Goal: Task Accomplishment & Management: Manage account settings

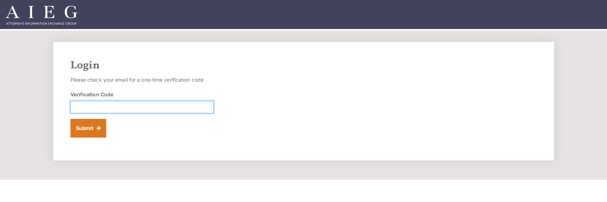
click at [97, 107] on input "Verification Code" at bounding box center [141, 107] width 143 height 12
type input "749118"
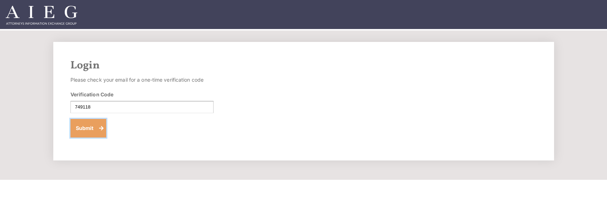
click at [90, 121] on button "Submit" at bounding box center [88, 128] width 36 height 19
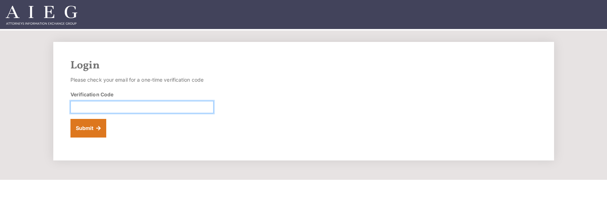
click at [95, 105] on input "Verification Code" at bounding box center [141, 107] width 143 height 12
click at [90, 109] on input "Verification Code" at bounding box center [141, 107] width 143 height 12
type input "137649"
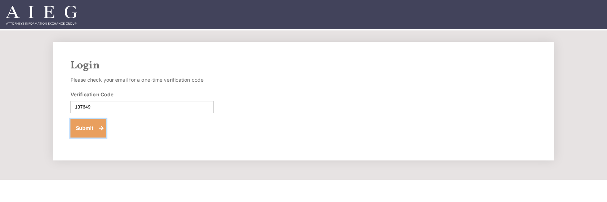
click at [94, 123] on button "Submit" at bounding box center [88, 128] width 36 height 19
